Goal: Task Accomplishment & Management: Complete application form

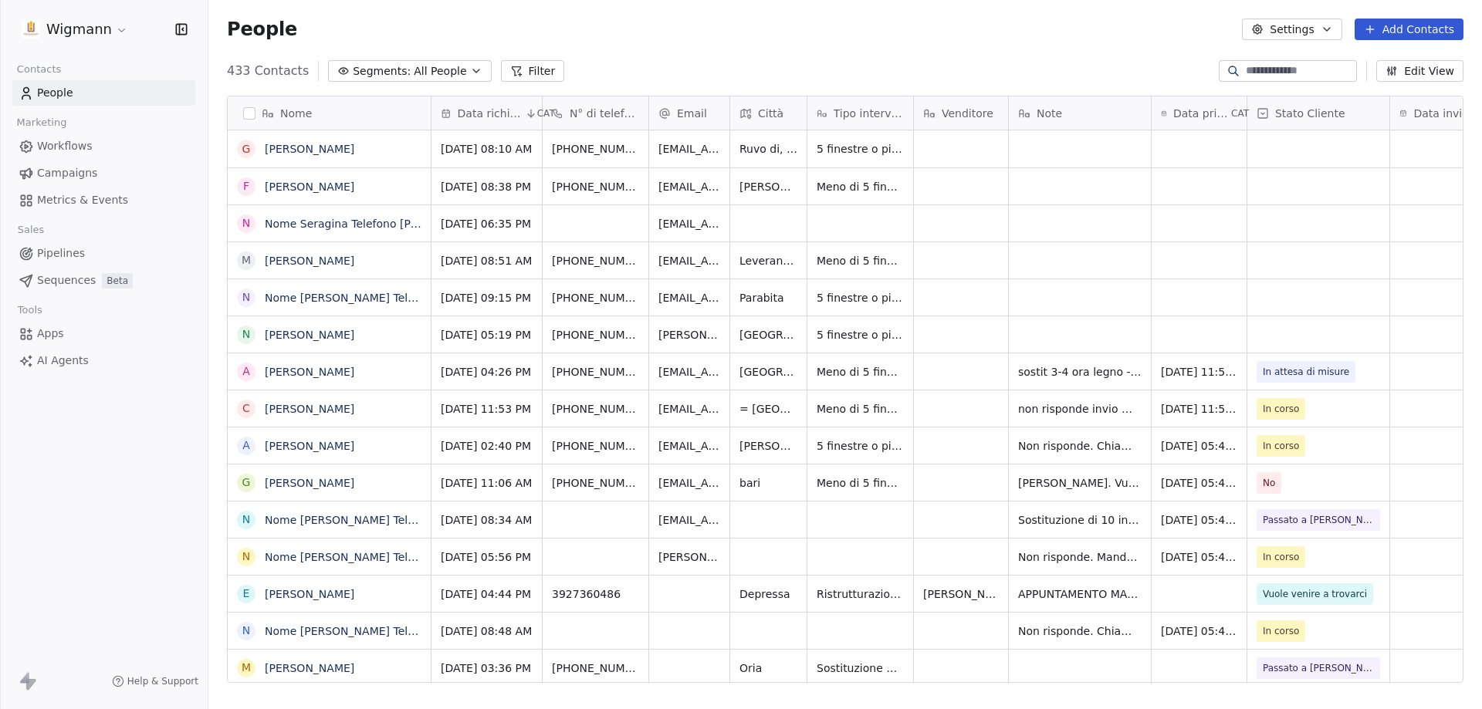
scroll to position [612, 1262]
click at [318, 223] on link "Nome Seragina Telefono [PHONE_NUMBER] Città Turi Email [EMAIL_ADDRESS][DOMAIN_N…" at bounding box center [853, 224] width 1176 height 12
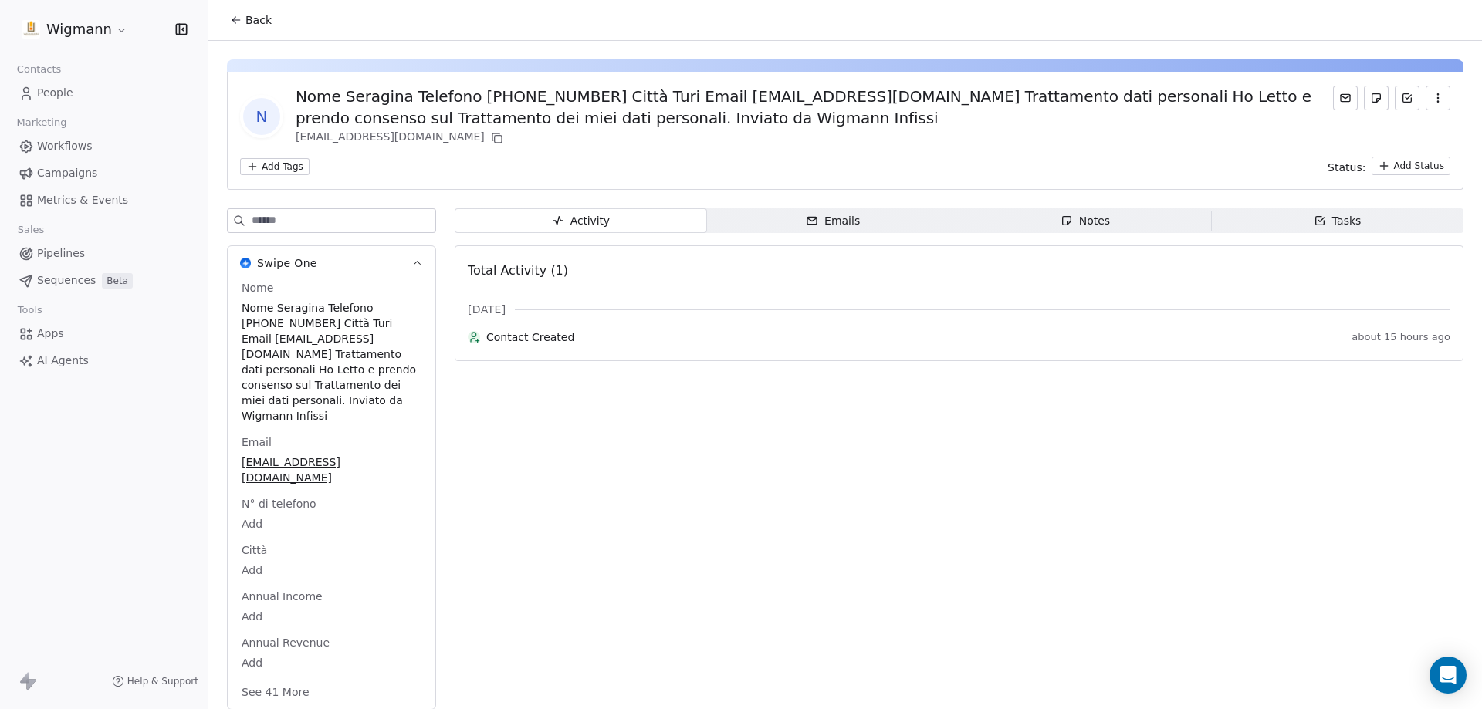
click at [308, 316] on span "Nome Seragina Telefono [PHONE_NUMBER] Città Turi Email [EMAIL_ADDRESS][DOMAIN_N…" at bounding box center [332, 361] width 180 height 123
click at [293, 322] on span "Nome Seragina Telefono [PHONE_NUMBER] Città Turi Email [EMAIL_ADDRESS][DOMAIN_N…" at bounding box center [331, 362] width 178 height 123
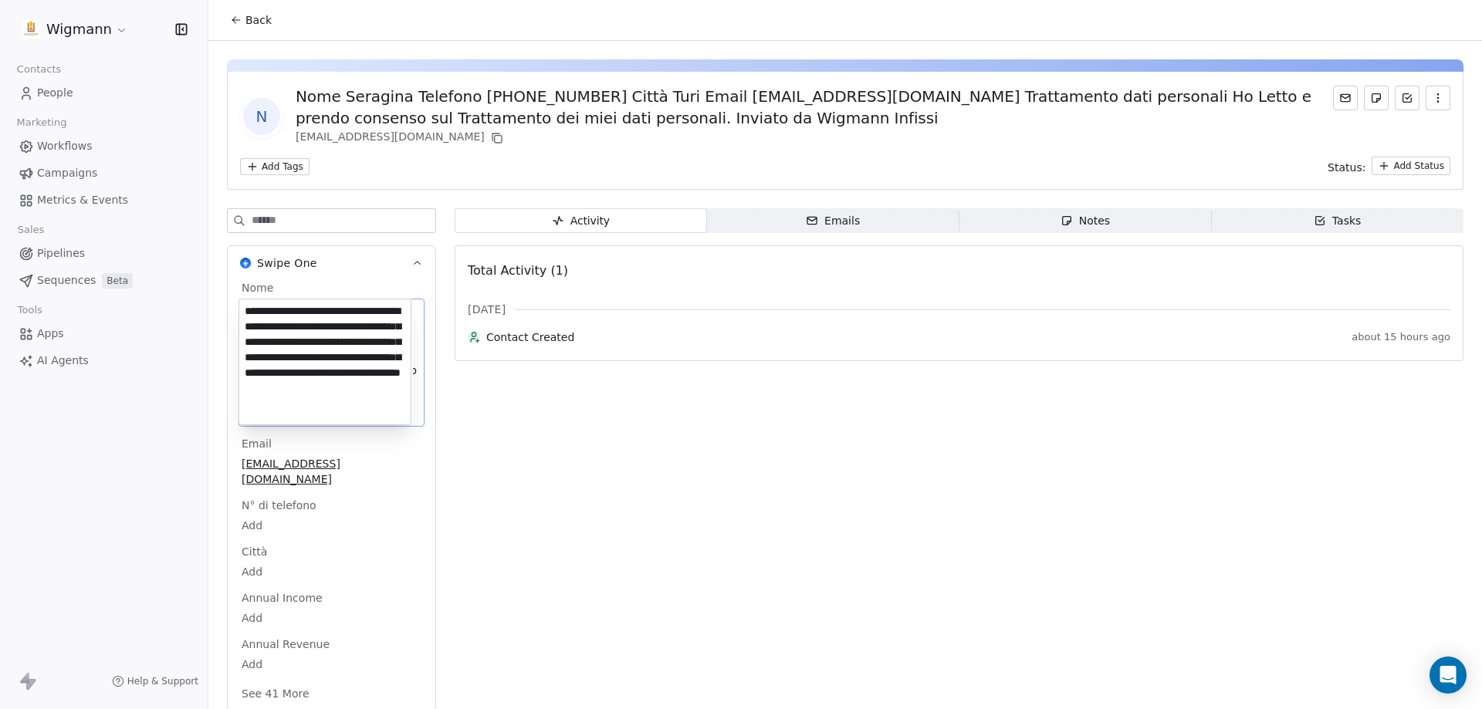
scroll to position [6, 0]
drag, startPoint x: 304, startPoint y: 322, endPoint x: 244, endPoint y: 324, distance: 60.2
click at [244, 324] on textarea "**********" at bounding box center [324, 361] width 171 height 125
click at [234, 24] on html "Wigmann Contacts People Marketing Workflows Campaigns Metrics & Events Sales Pi…" at bounding box center [741, 354] width 1482 height 709
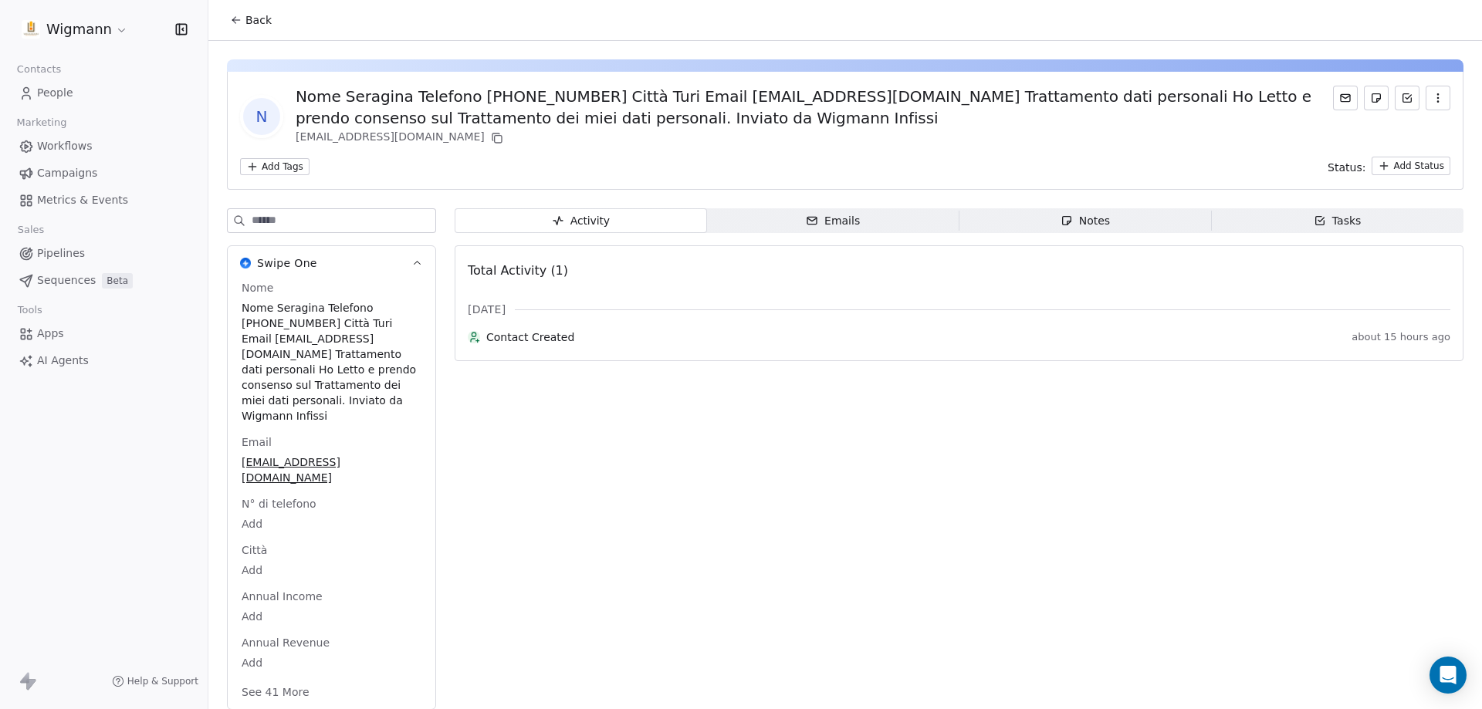
click at [234, 22] on icon at bounding box center [236, 20] width 12 height 12
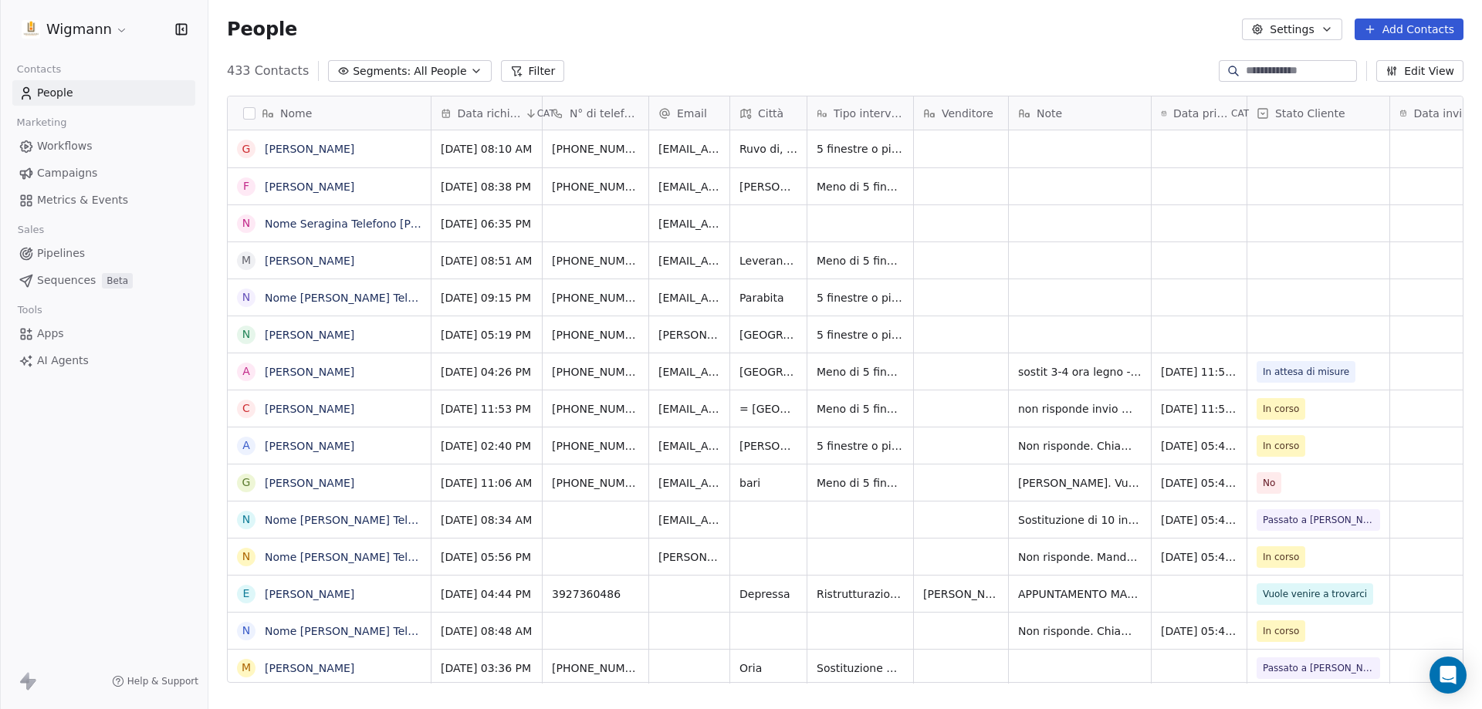
scroll to position [612, 1262]
click at [603, 215] on div "grid" at bounding box center [596, 223] width 106 height 36
type input "**********"
click at [761, 220] on html "Wigmann Contacts People Marketing Workflows Campaigns Metrics & Events Sales Pi…" at bounding box center [741, 354] width 1482 height 709
click at [386, 218] on link "Nome Seragina Telefono [PHONE_NUMBER] Città Turi Email [EMAIL_ADDRESS][DOMAIN_N…" at bounding box center [853, 224] width 1176 height 12
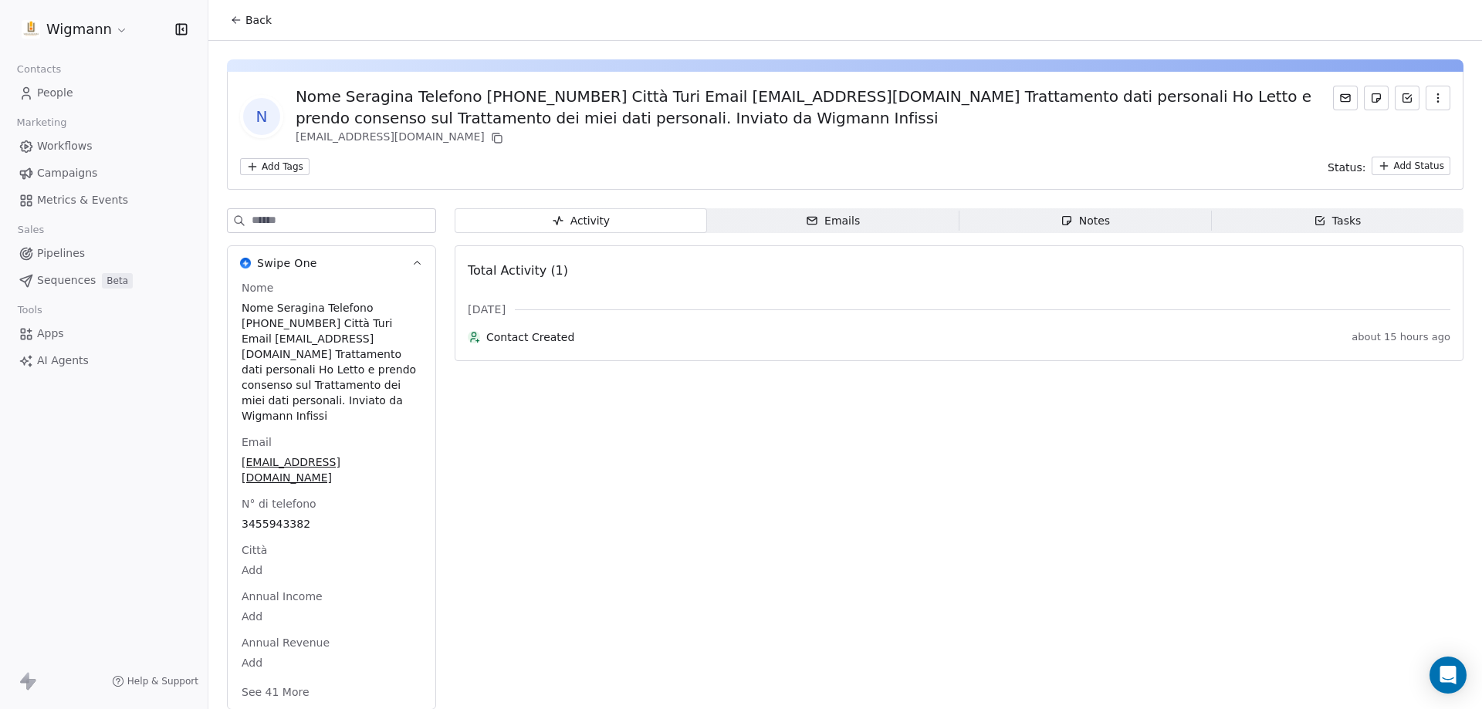
click at [242, 22] on icon at bounding box center [236, 20] width 12 height 12
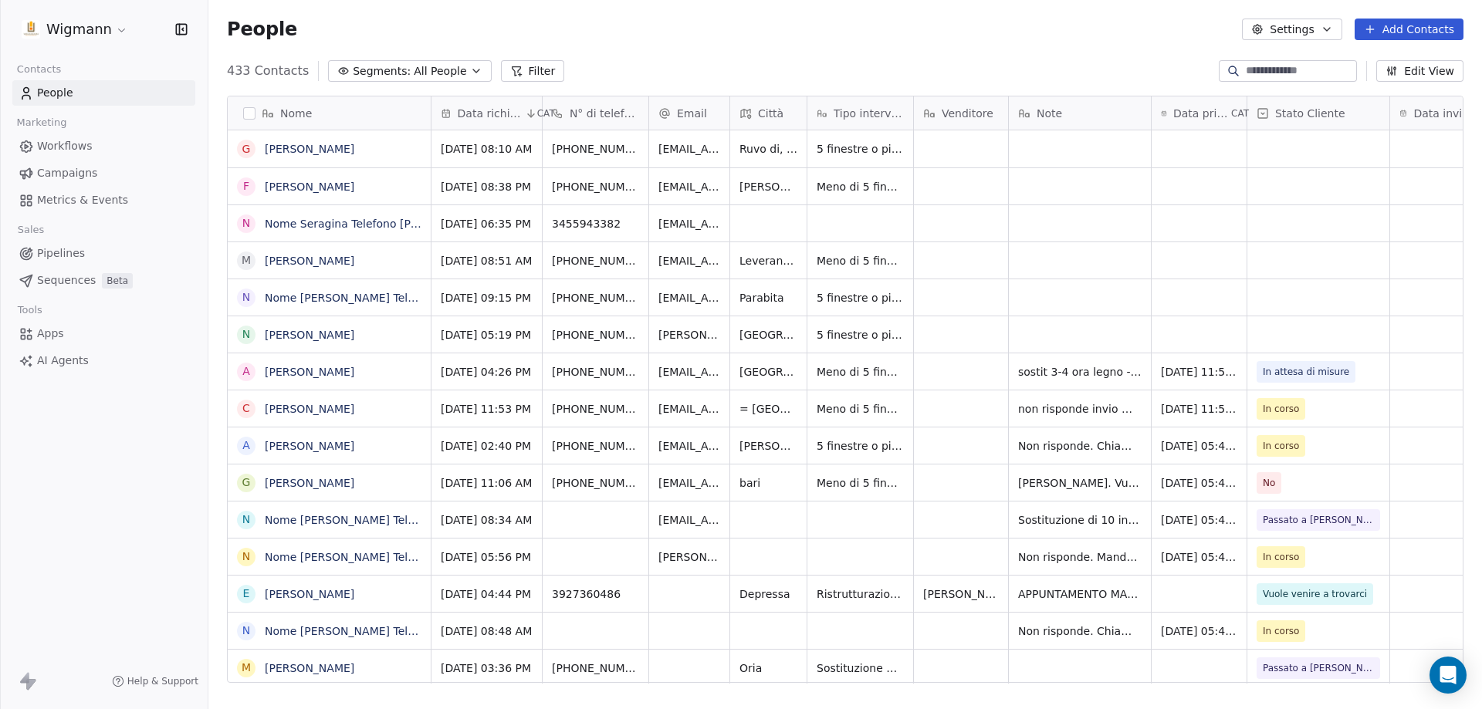
scroll to position [612, 1262]
click at [745, 228] on div "grid" at bounding box center [768, 223] width 76 height 36
type input "****"
click at [1142, 199] on html "Wigmann Contacts People Marketing Workflows Campaigns Metrics & Events Sales Pi…" at bounding box center [741, 354] width 1482 height 709
drag, startPoint x: 1125, startPoint y: 349, endPoint x: 1189, endPoint y: 171, distance: 189.0
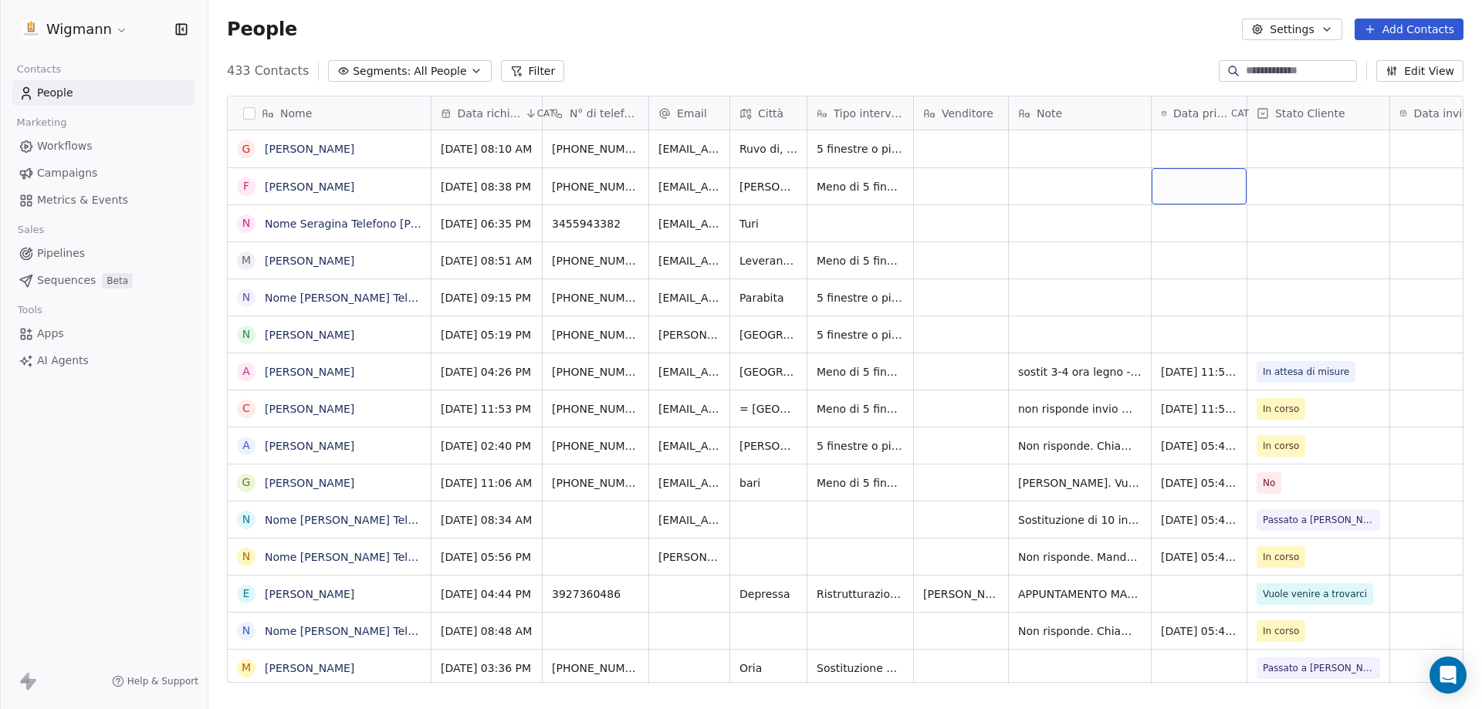
drag, startPoint x: 1189, startPoint y: 171, endPoint x: 1213, endPoint y: 299, distance: 130.2
drag, startPoint x: 1087, startPoint y: 239, endPoint x: 1084, endPoint y: 255, distance: 16.4
click at [1402, 29] on button "Add Contacts" at bounding box center [1409, 30] width 109 height 22
click at [1422, 55] on span "Create new contact" at bounding box center [1417, 63] width 106 height 16
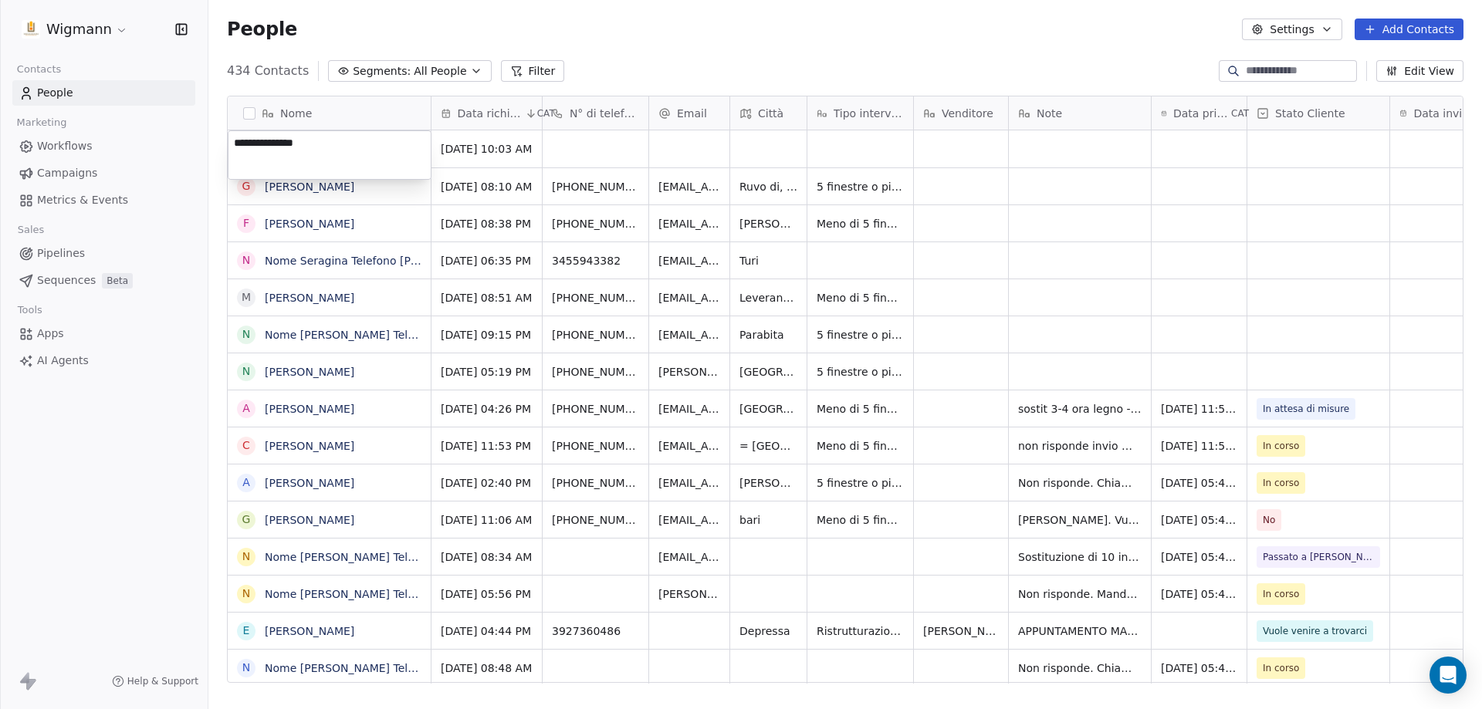
type textarea "**********"
click at [611, 141] on html "Wigmann Contacts People Marketing Workflows Campaigns Metrics & Events Sales Pi…" at bounding box center [741, 354] width 1482 height 709
click at [576, 152] on div "grid" at bounding box center [596, 148] width 106 height 37
type input "**********"
click at [690, 151] on html "Wigmann Contacts People Marketing Workflows Campaigns Metrics & Events Sales Pi…" at bounding box center [741, 354] width 1482 height 709
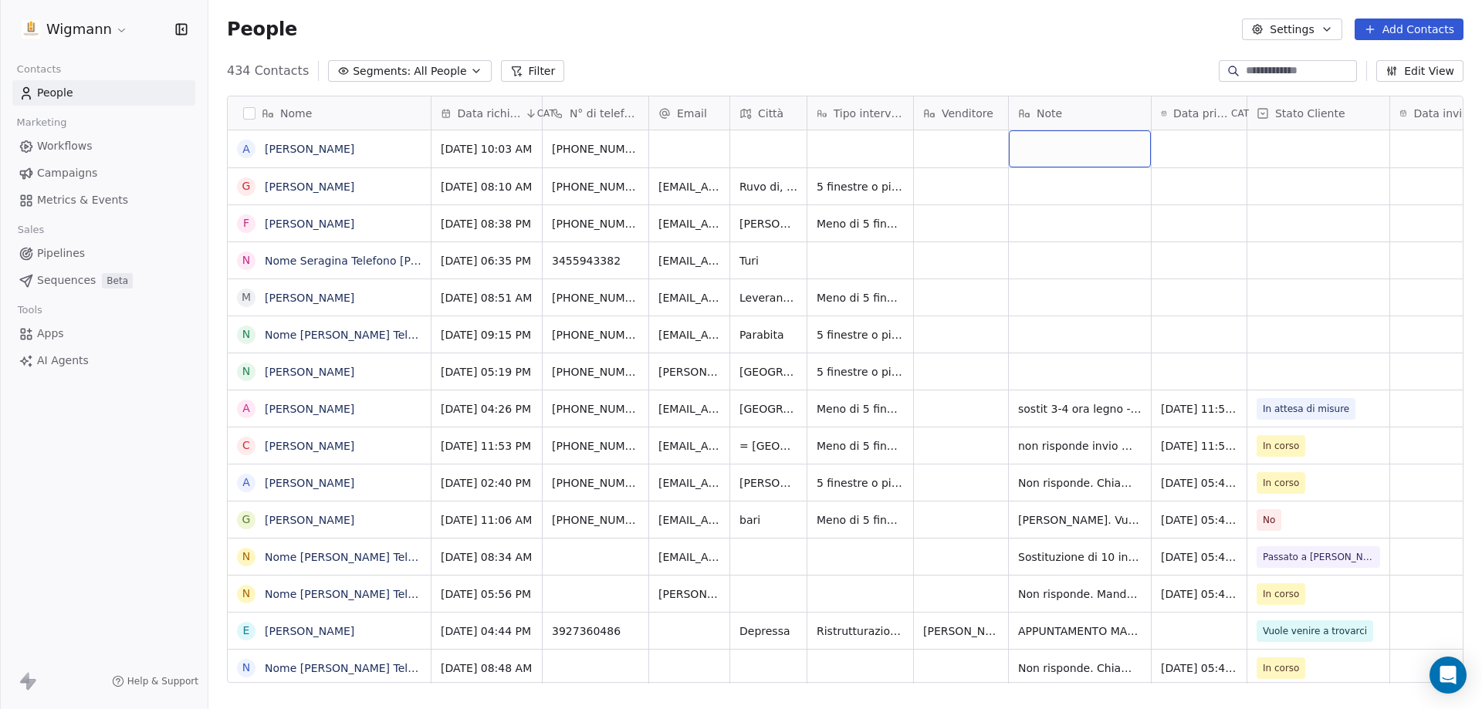
click at [1108, 155] on div "grid" at bounding box center [1080, 148] width 142 height 37
type textarea "**********"
click at [1058, 222] on html "Wigmann Contacts People Marketing Workflows Campaigns Metrics & Events Sales Pi…" at bounding box center [741, 354] width 1482 height 709
